Goal: Transaction & Acquisition: Purchase product/service

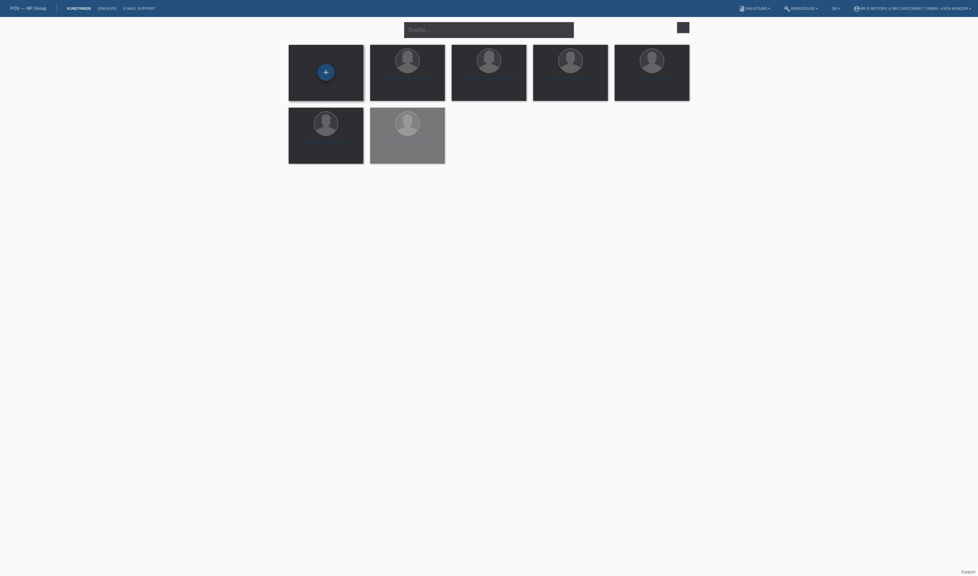
click at [326, 72] on div "+" at bounding box center [326, 73] width 16 height 12
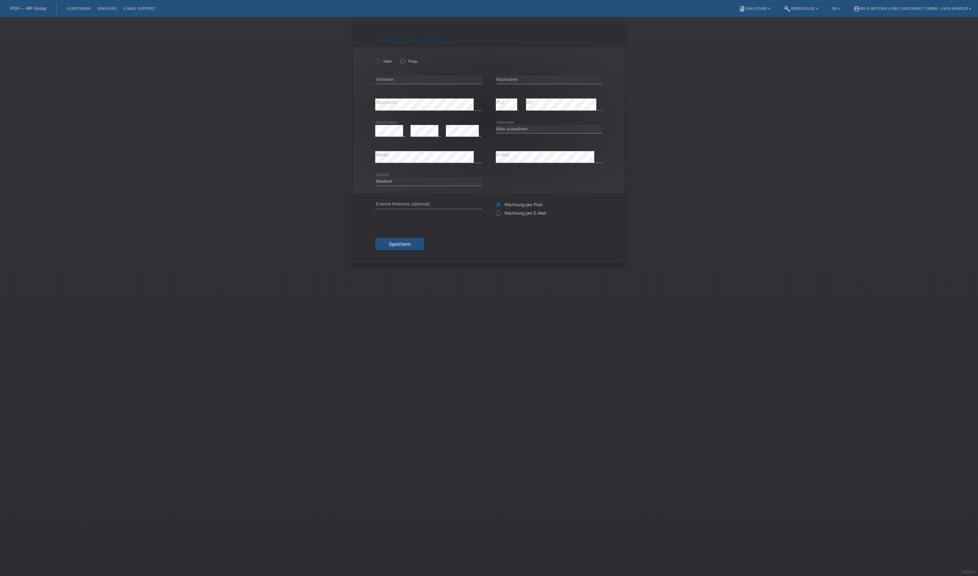
click at [374, 58] on icon at bounding box center [374, 58] width 0 height 0
click at [380, 63] on input "Herr" at bounding box center [377, 61] width 4 height 4
radio input "true"
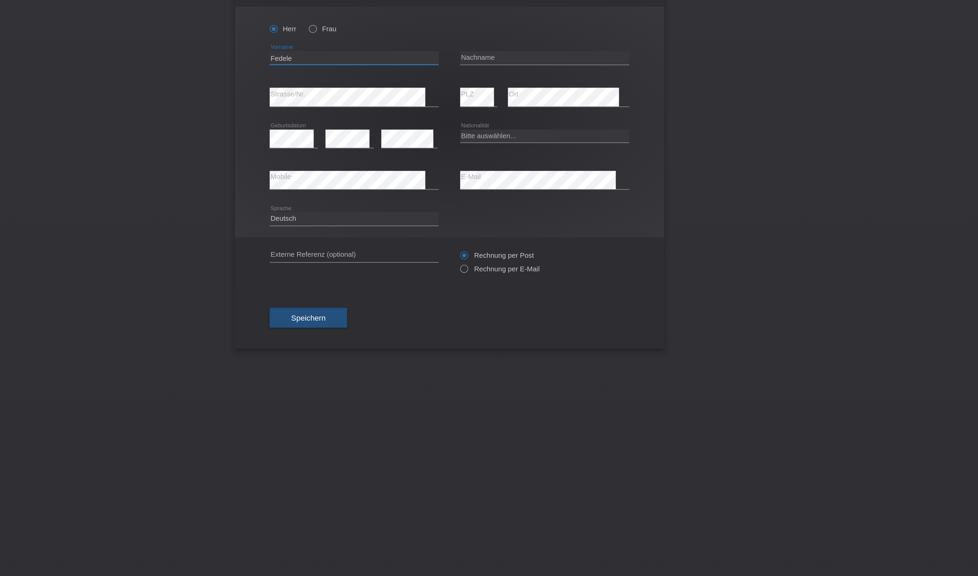
type input "Fedele"
type input "Borriello"
click at [410, 136] on icon at bounding box center [425, 136] width 31 height 0
select select "CH"
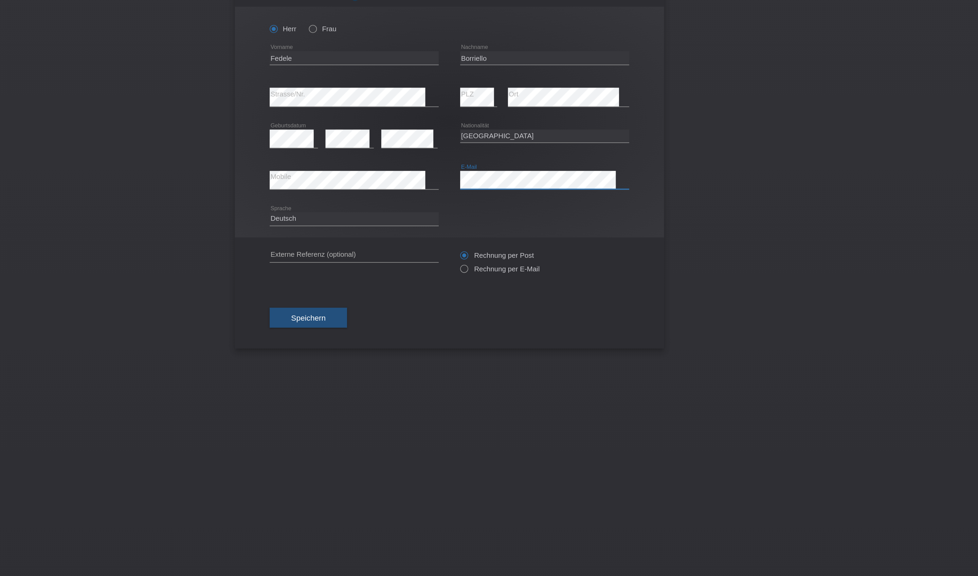
drag, startPoint x: 308, startPoint y: 116, endPoint x: 271, endPoint y: 143, distance: 45.8
click at [375, 251] on button "Speichern" at bounding box center [399, 244] width 49 height 13
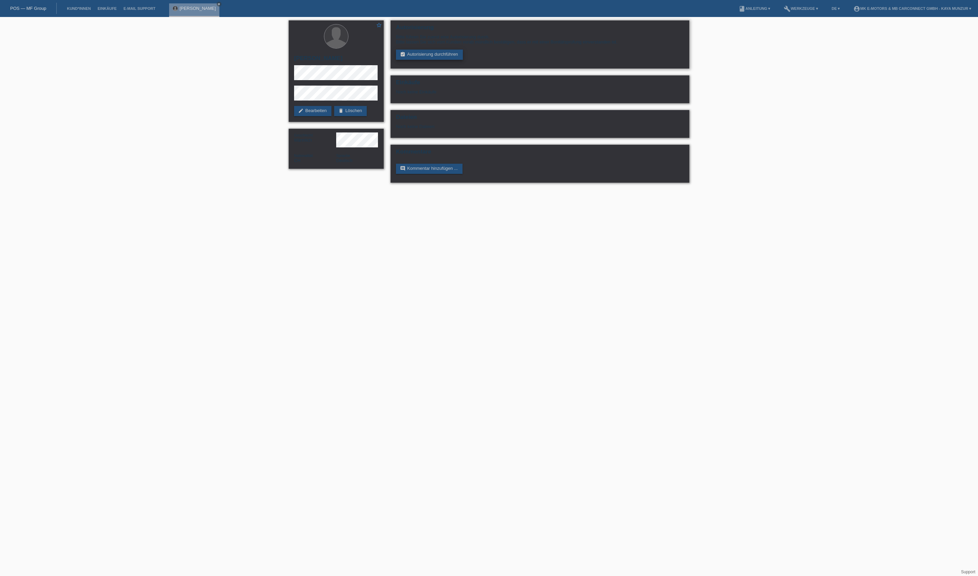
click at [463, 60] on link "assignment_turned_in Autorisierung durchführen" at bounding box center [429, 55] width 67 height 10
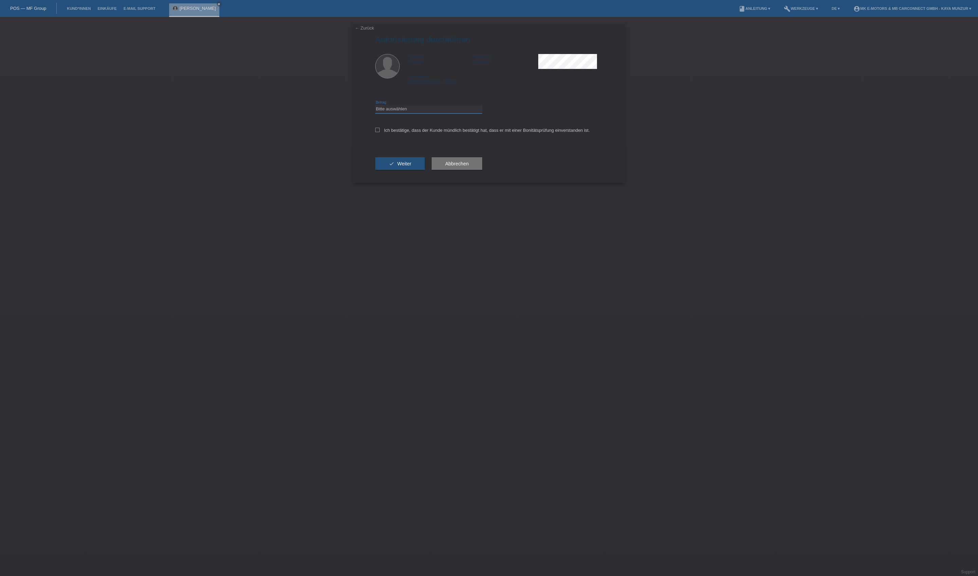
select select "3"
click at [449, 133] on label "Ich bestätige, dass der Kunde mündlich bestätigt hat, dass er mit einer Bonität…" at bounding box center [482, 130] width 215 height 5
click at [380, 132] on input "Ich bestätige, dass der Kunde mündlich bestätigt hat, dass er mit einer Bonität…" at bounding box center [377, 130] width 4 height 4
checkbox input "true"
click at [425, 170] on button "check Weiter" at bounding box center [400, 163] width 50 height 13
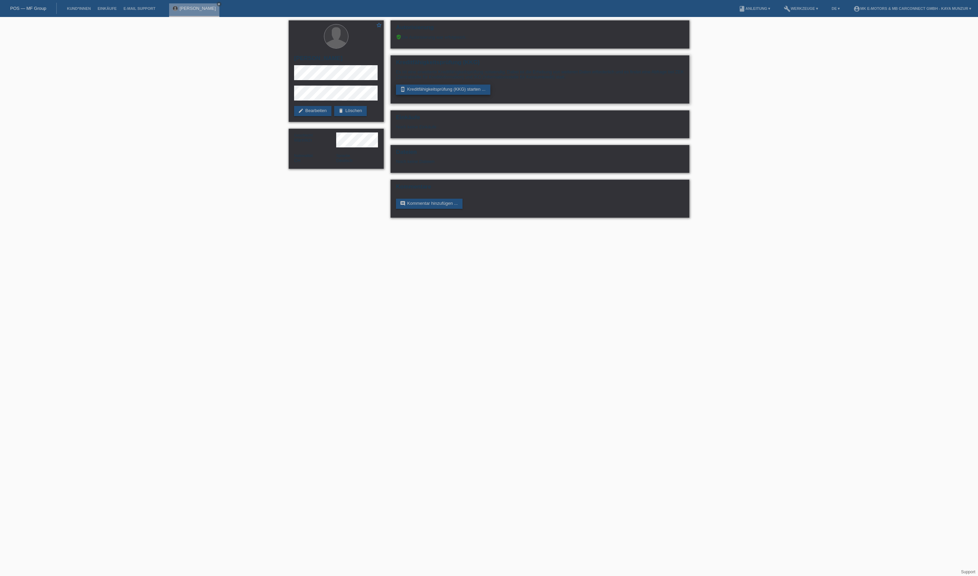
click at [468, 95] on link "perm_device_information Kreditfähigkeitsprüfung (KKG) starten ..." at bounding box center [443, 90] width 94 height 10
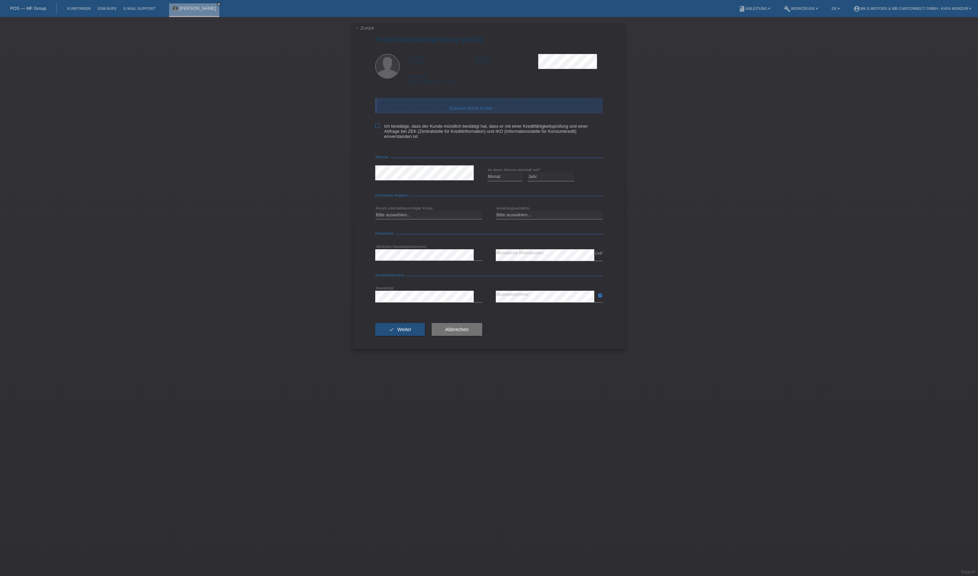
click at [457, 139] on label "Ich bestätige, dass der Kunde mündlich bestätigt hat, dass er mit einer Kreditf…" at bounding box center [488, 131] width 227 height 15
click at [380, 128] on input "Ich bestätige, dass der Kunde mündlich bestätigt hat, dass er mit einer Kreditf…" at bounding box center [377, 126] width 4 height 4
checkbox input "true"
select select "03"
select select "2018"
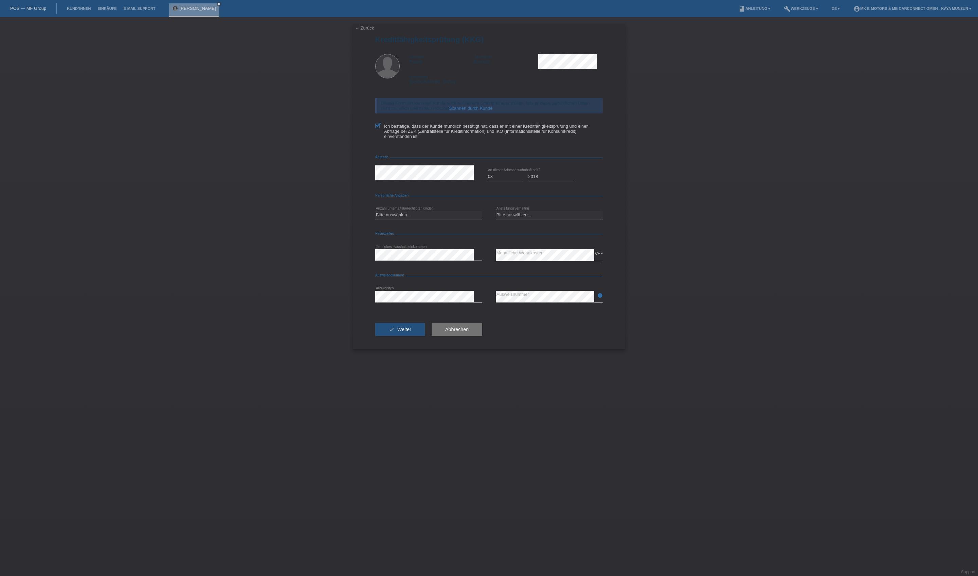
click at [450, 227] on div "Bitte auswählen... 0 1 2 3 4 5 6 7 8 9 error" at bounding box center [428, 215] width 107 height 23
select select "2"
select select "UNLIMITED"
click at [422, 336] on button "check Weiter" at bounding box center [400, 329] width 50 height 13
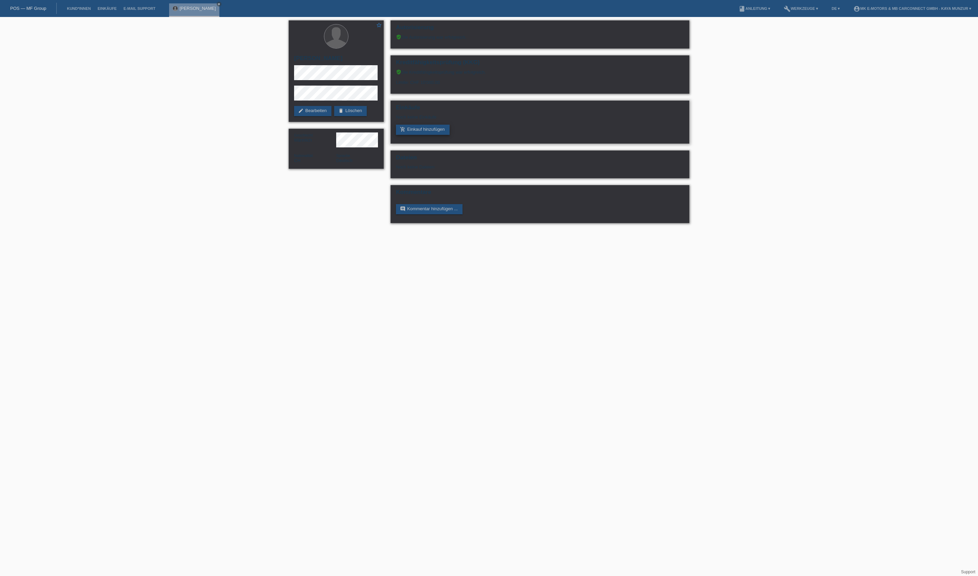
click at [444, 135] on link "add_shopping_cart Einkauf hinzufügen" at bounding box center [423, 130] width 54 height 10
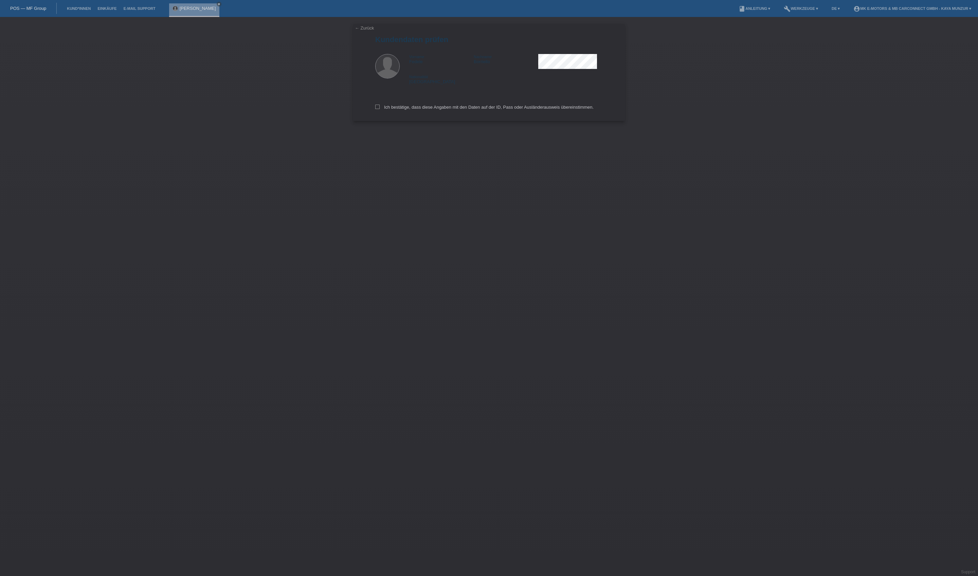
click at [444, 121] on div "Ich bestätige, dass diese Angaben mit den Daten auf der ID, Pass oder Ausländer…" at bounding box center [488, 106] width 227 height 30
click at [449, 108] on div "Ich bestätige, dass diese Angaben mit den Daten auf der ID, Pass oder Ausländer…" at bounding box center [488, 106] width 227 height 30
click at [446, 110] on label "Ich bestätige, dass diese Angaben mit den Daten auf der ID, Pass oder Ausländer…" at bounding box center [484, 107] width 218 height 5
click at [380, 109] on input "Ich bestätige, dass diese Angaben mit den Daten auf der ID, Pass oder Ausländer…" at bounding box center [377, 107] width 4 height 4
checkbox input "true"
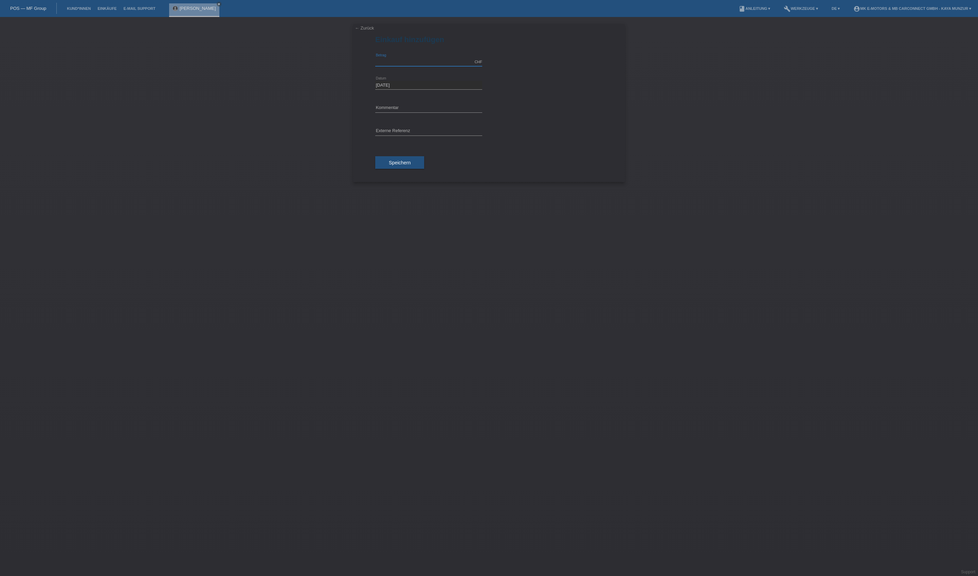
click at [452, 66] on input "text" at bounding box center [428, 62] width 107 height 8
type input "2990.00"
click at [443, 135] on input "text" at bounding box center [428, 131] width 107 height 8
type input "MK City Go"
click at [424, 169] on button "Speichern" at bounding box center [399, 162] width 49 height 13
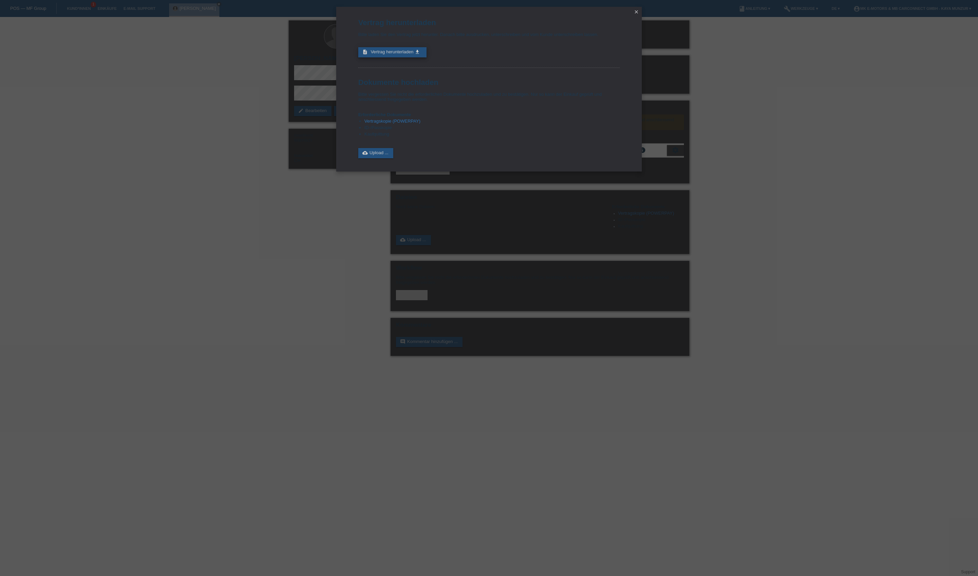
click at [422, 57] on link "description Vertrag herunterladen get_app" at bounding box center [392, 52] width 68 height 10
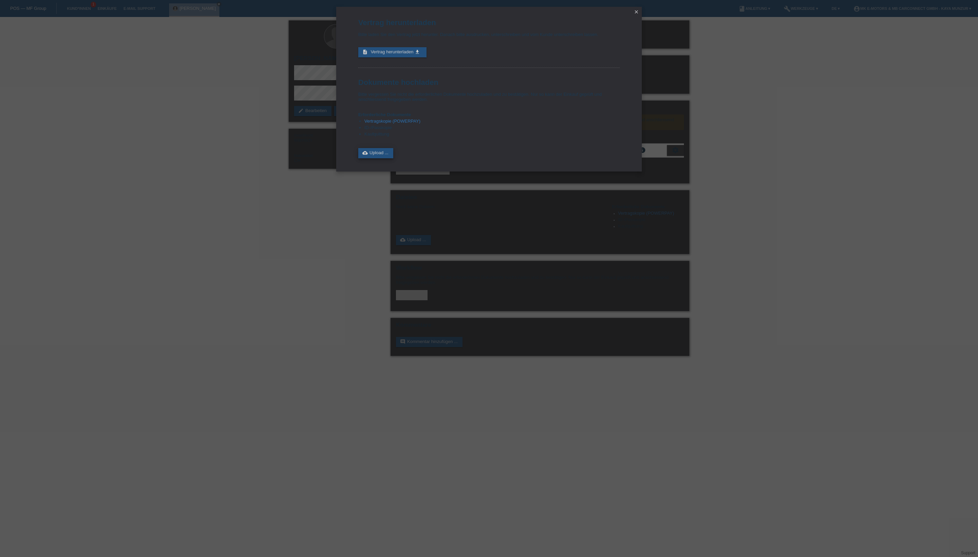
click at [393, 158] on link "cloud_upload Upload ..." at bounding box center [375, 153] width 35 height 10
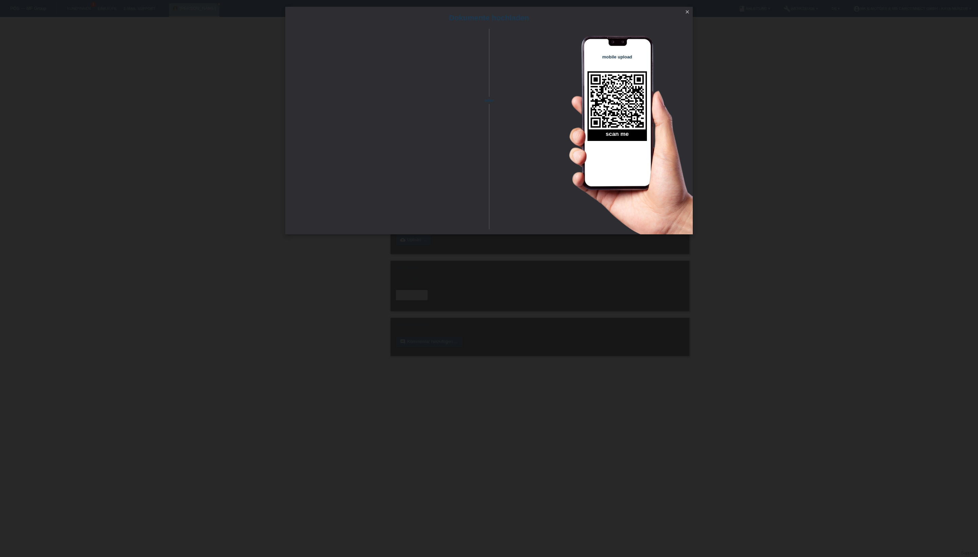
click at [686, 14] on icon "close" at bounding box center [686, 11] width 5 height 5
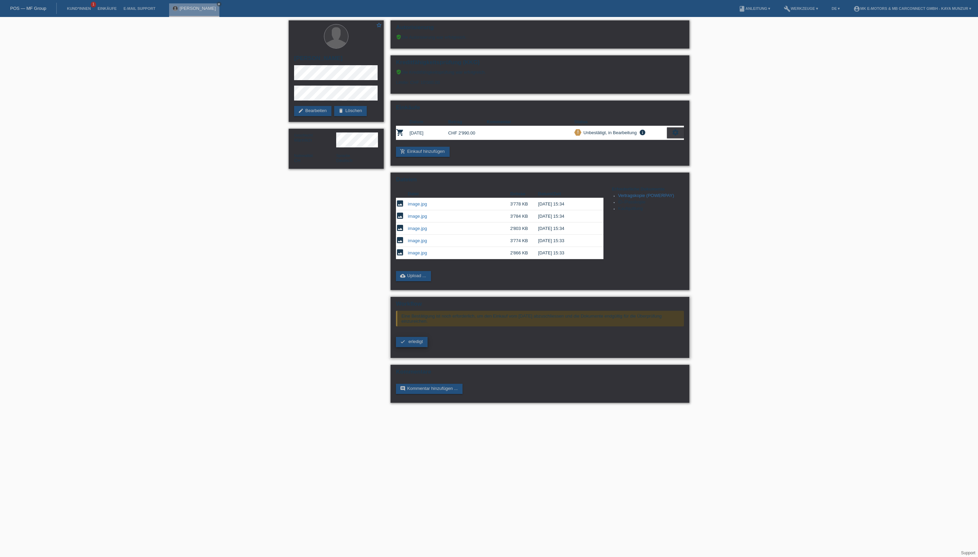
click at [416, 344] on span "erledigt" at bounding box center [415, 341] width 15 height 5
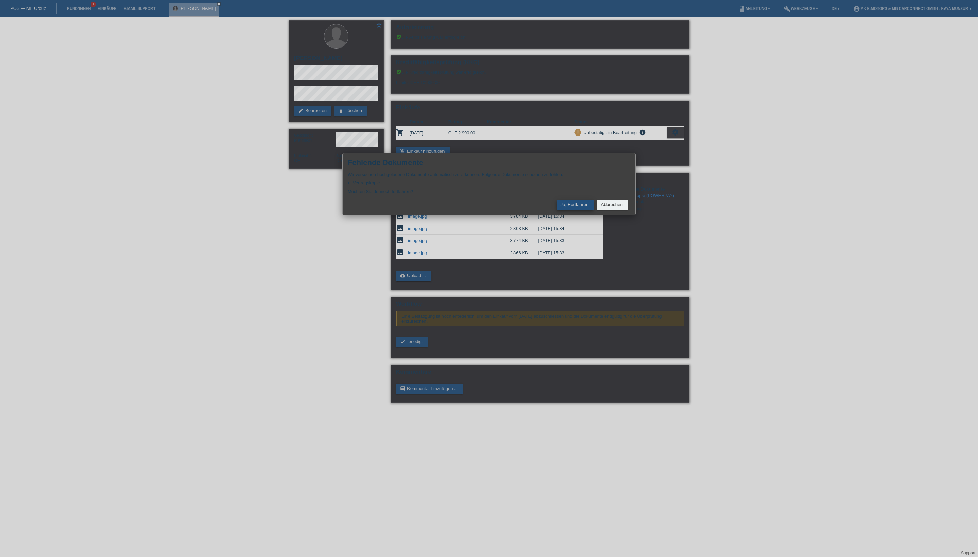
click at [566, 210] on button "Ja, Fortfahren" at bounding box center [574, 205] width 37 height 10
